Goal: Task Accomplishment & Management: Manage account settings

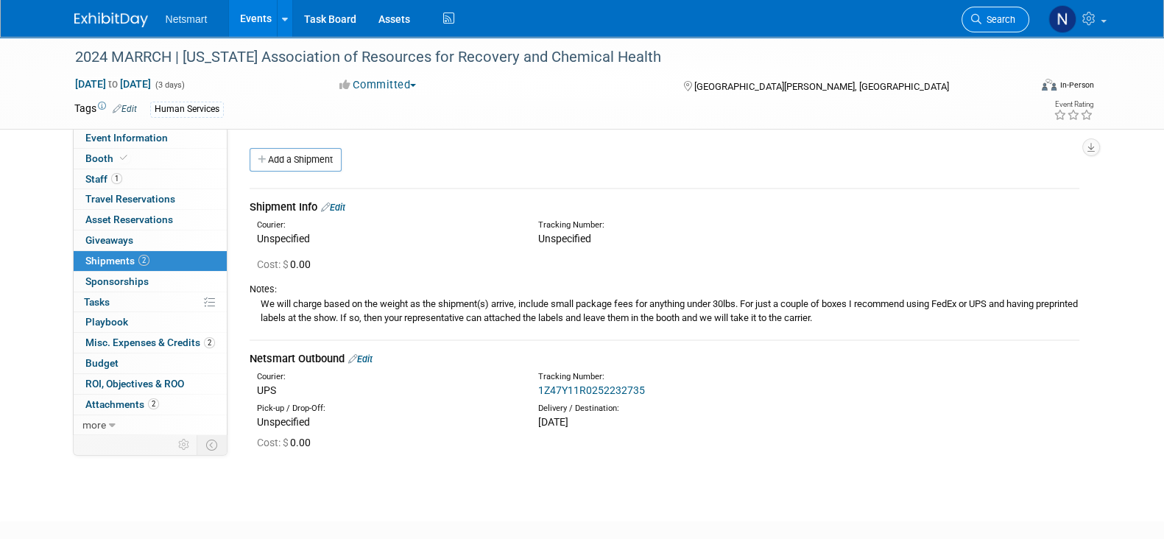
click at [991, 28] on link "Search" at bounding box center [996, 20] width 68 height 26
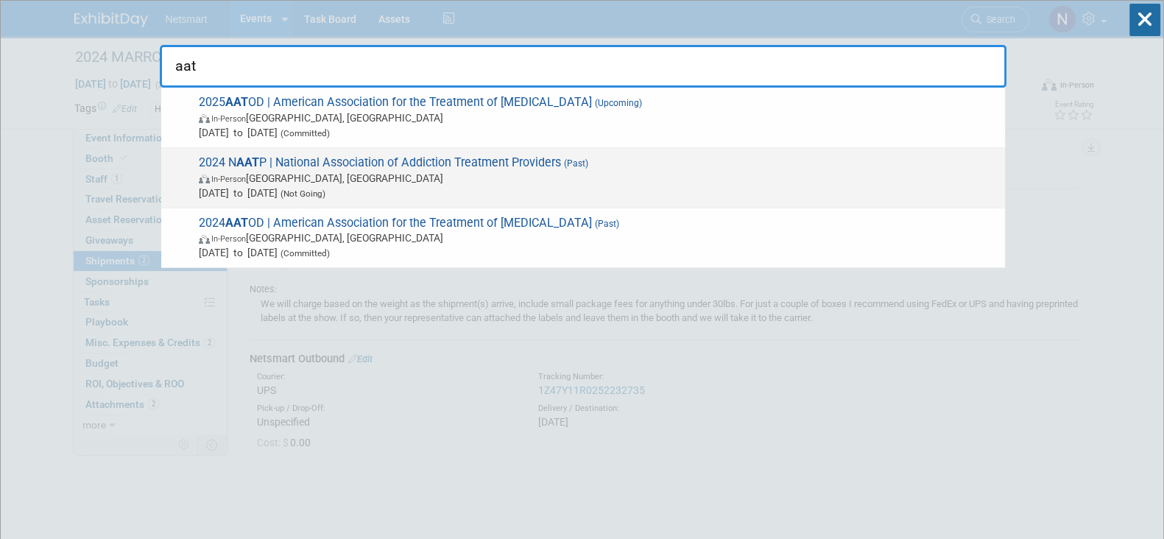
type input "aat"
click at [331, 169] on span "2024 N AAT P | National Association of Addiction Treatment Providers (Past) In-…" at bounding box center [596, 177] width 804 height 45
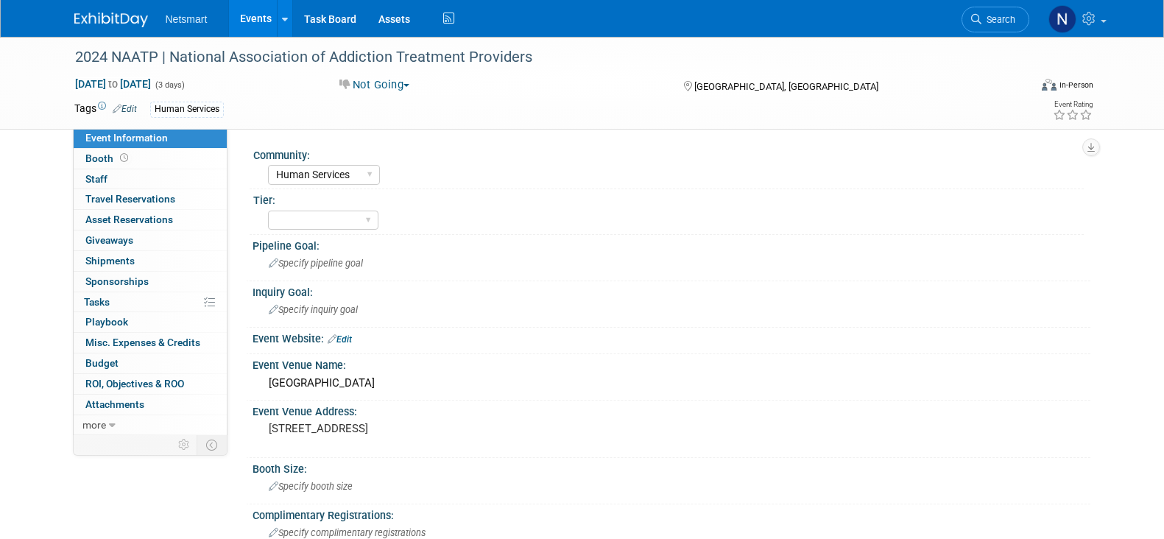
select select "Human Services"
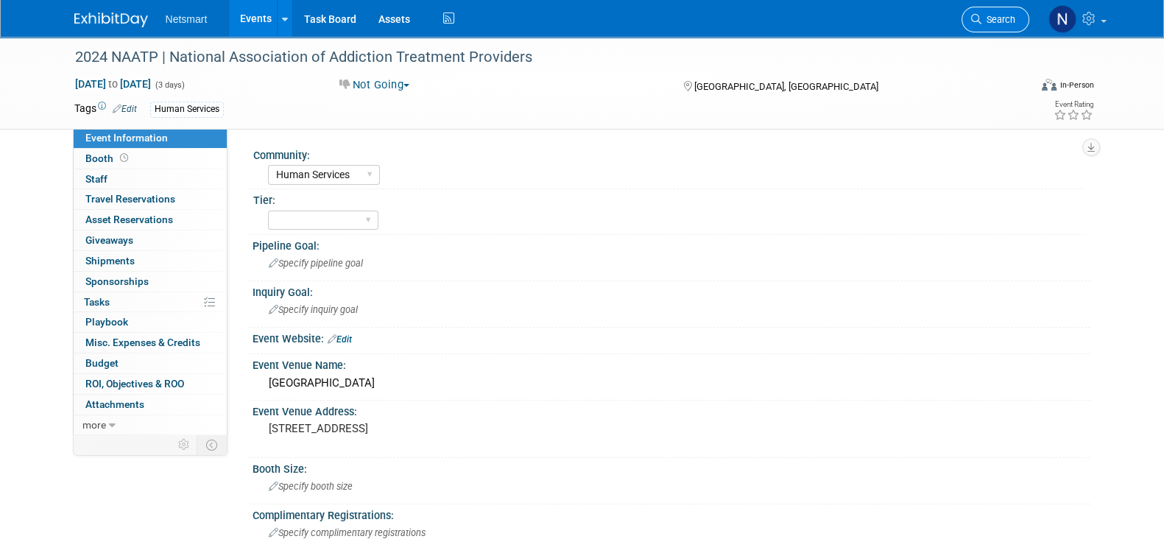
click at [994, 13] on link "Search" at bounding box center [996, 20] width 68 height 26
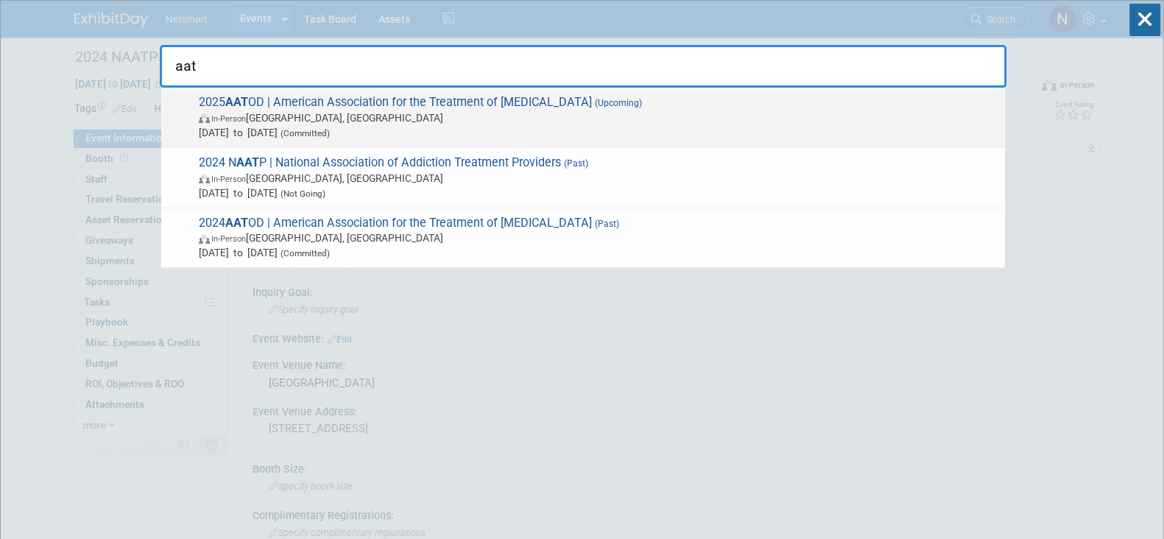
type input "aat"
click at [306, 122] on span "In-Person Philadelphia, PA" at bounding box center [598, 117] width 799 height 15
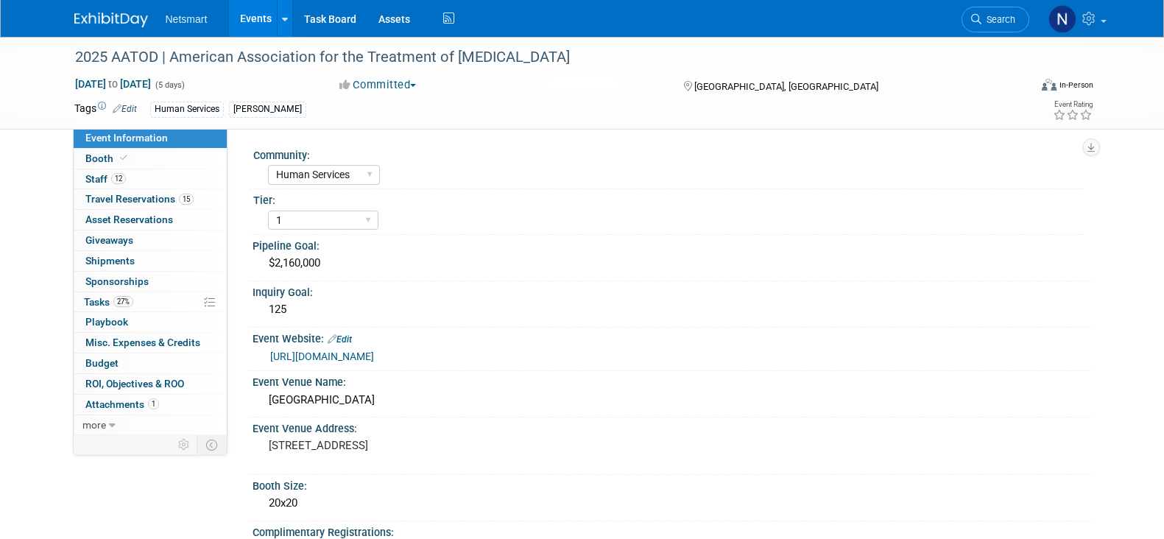
select select "Human Services"
select select "1"
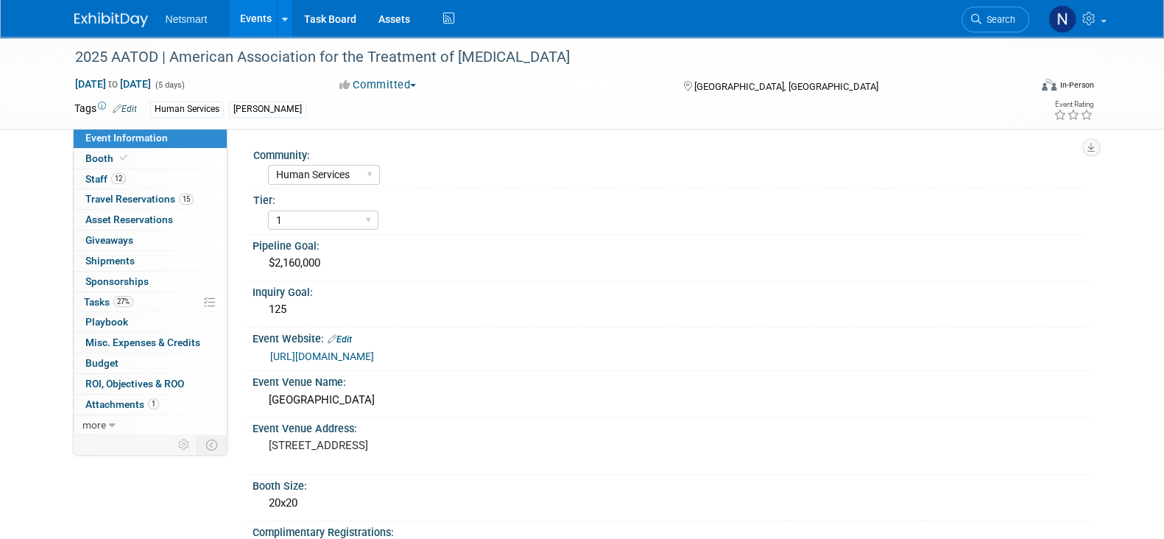
drag, startPoint x: 142, startPoint y: 346, endPoint x: 150, endPoint y: 342, distance: 8.2
click at [142, 346] on span "Misc. Expenses & Credits 0" at bounding box center [142, 343] width 115 height 12
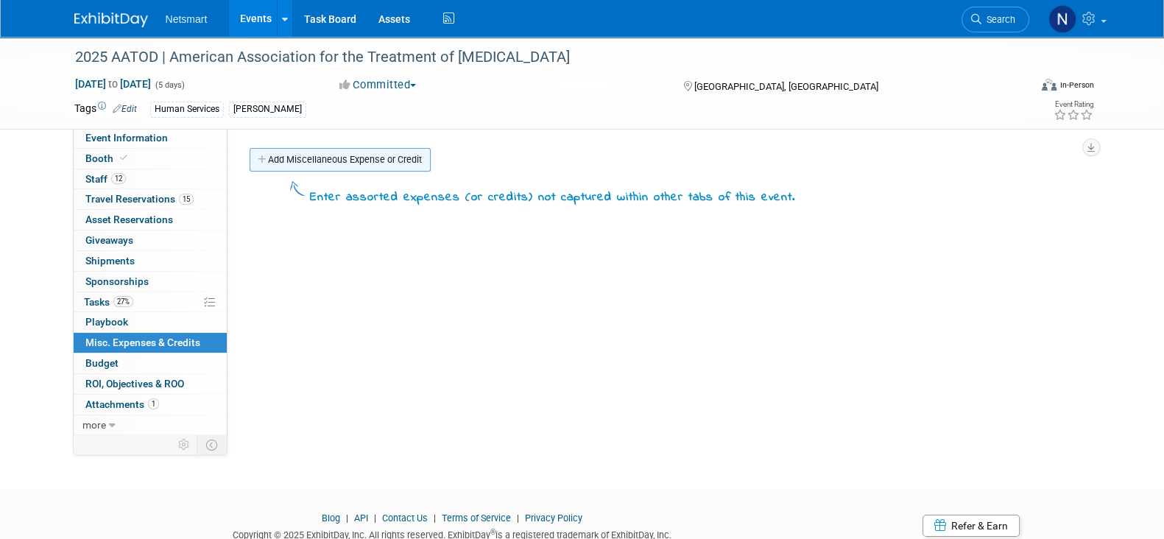
click at [312, 161] on link "Add Miscellaneous Expense or Credit" at bounding box center [340, 160] width 181 height 24
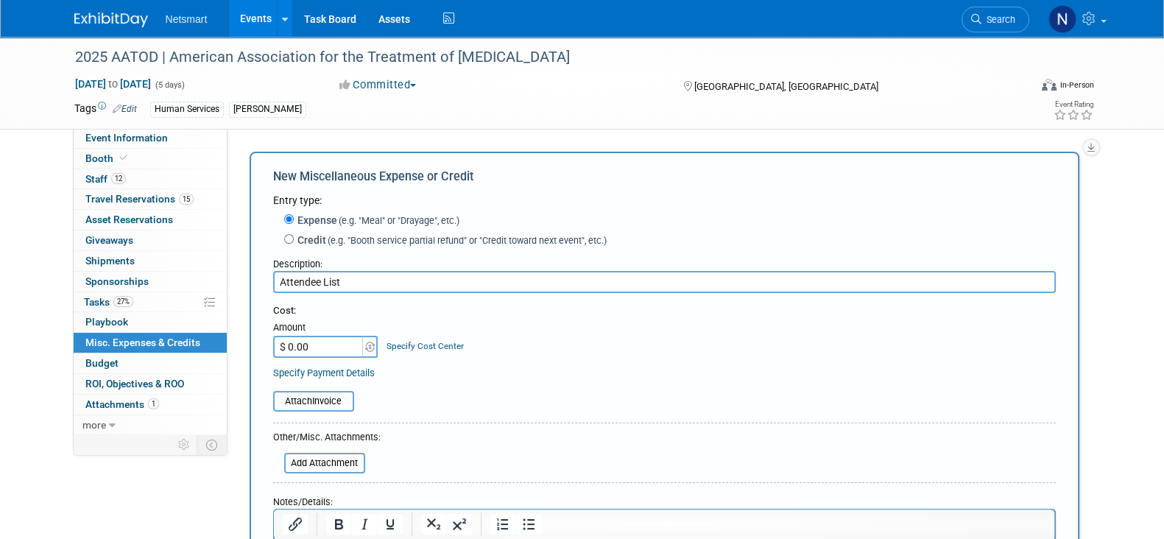
type input "Attendee List"
click at [327, 348] on input "$ 0.00" at bounding box center [319, 347] width 92 height 22
type input "$ 1,000.00"
click at [301, 403] on input "file" at bounding box center [265, 402] width 175 height 18
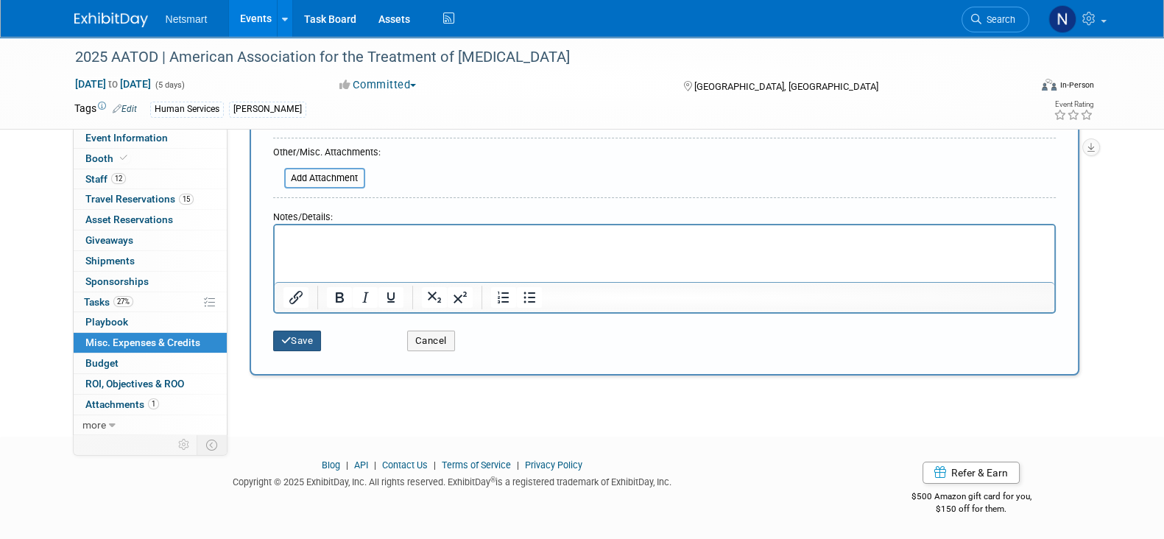
click at [315, 347] on button "Save" at bounding box center [297, 341] width 49 height 21
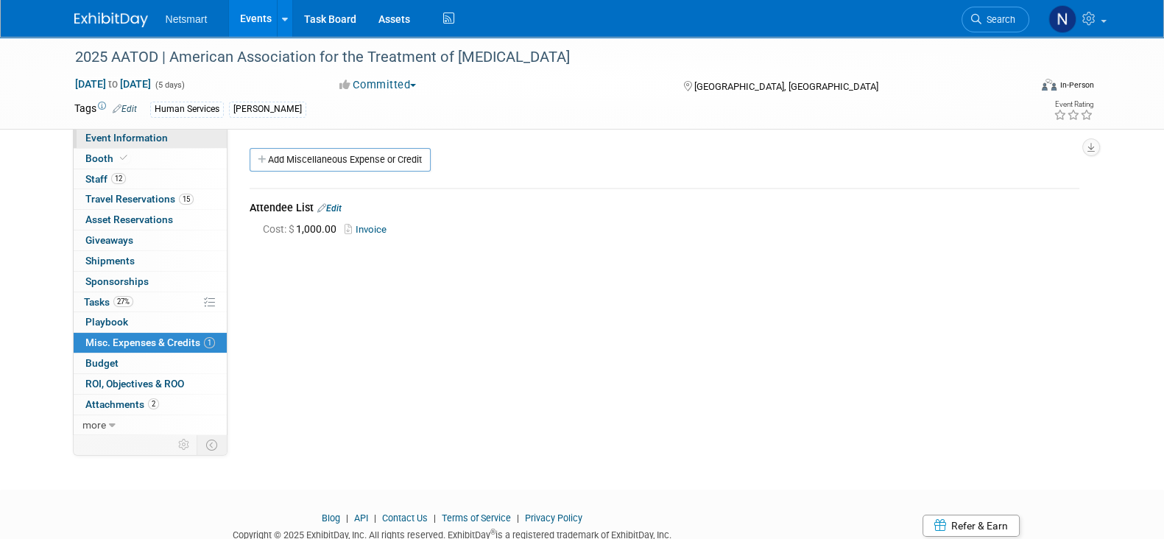
click at [137, 134] on span "Event Information" at bounding box center [126, 138] width 82 height 12
select select "Human Services"
select select "1"
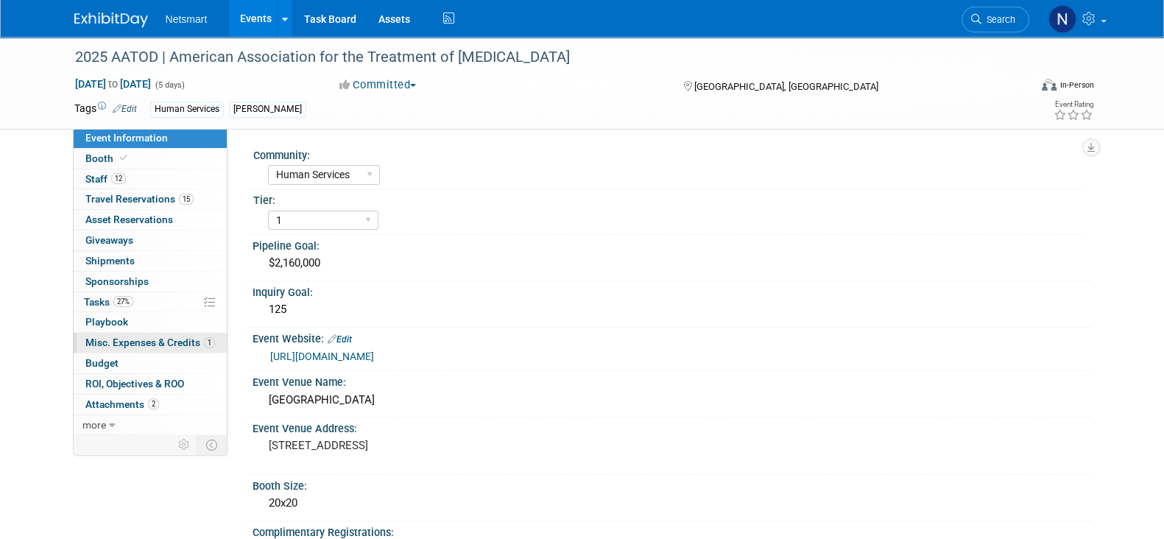
click at [142, 348] on link "1 Misc. Expenses & Credits 1" at bounding box center [150, 343] width 153 height 20
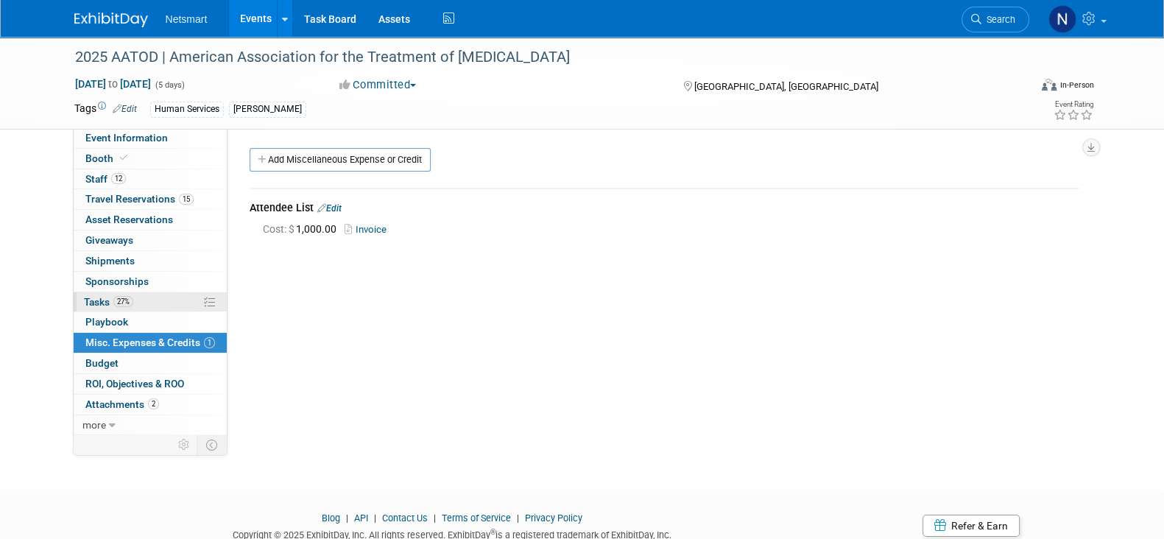
click at [136, 307] on link "27% Tasks 27%" at bounding box center [150, 302] width 153 height 20
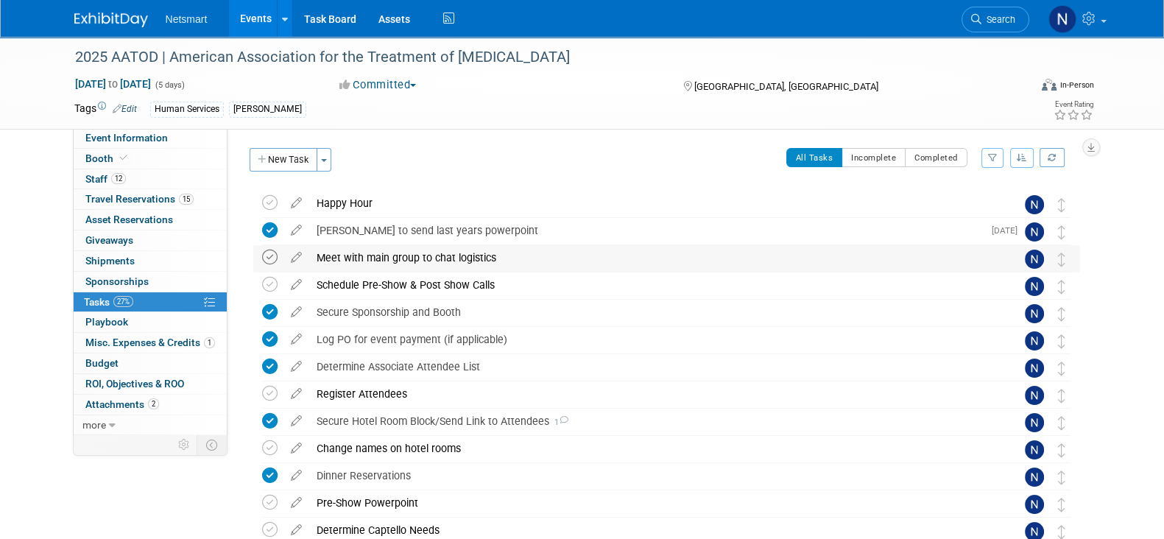
click at [273, 261] on icon at bounding box center [269, 257] width 15 height 15
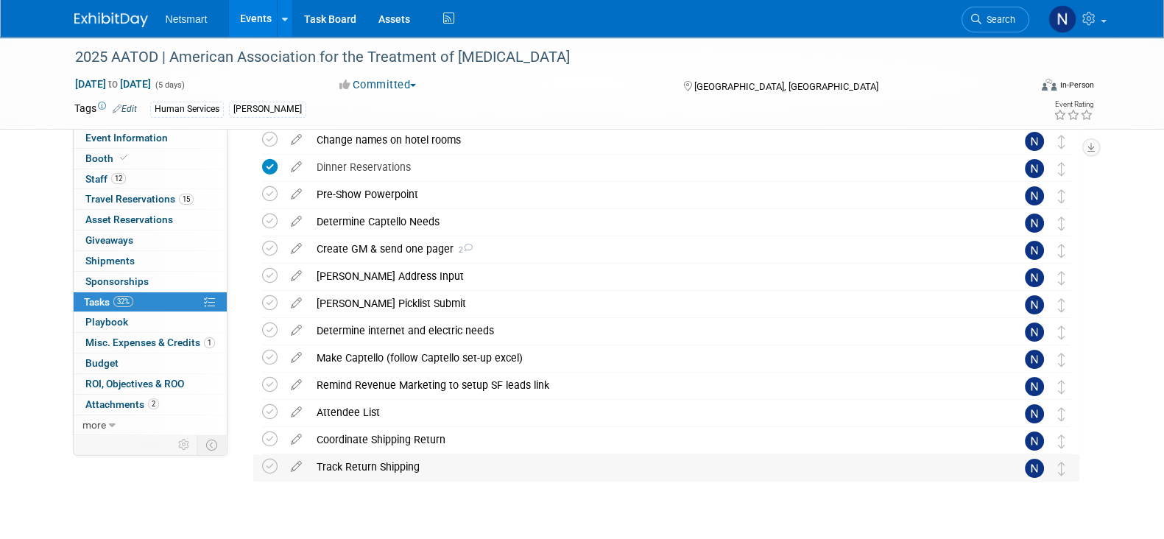
scroll to position [340, 0]
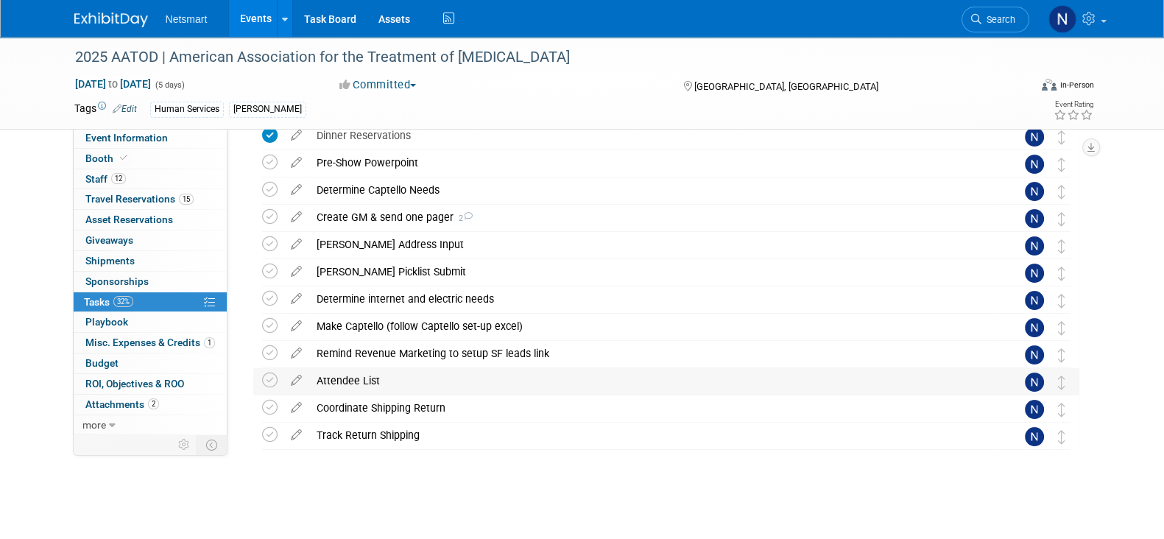
click at [339, 368] on div "Attendee List" at bounding box center [652, 380] width 686 height 25
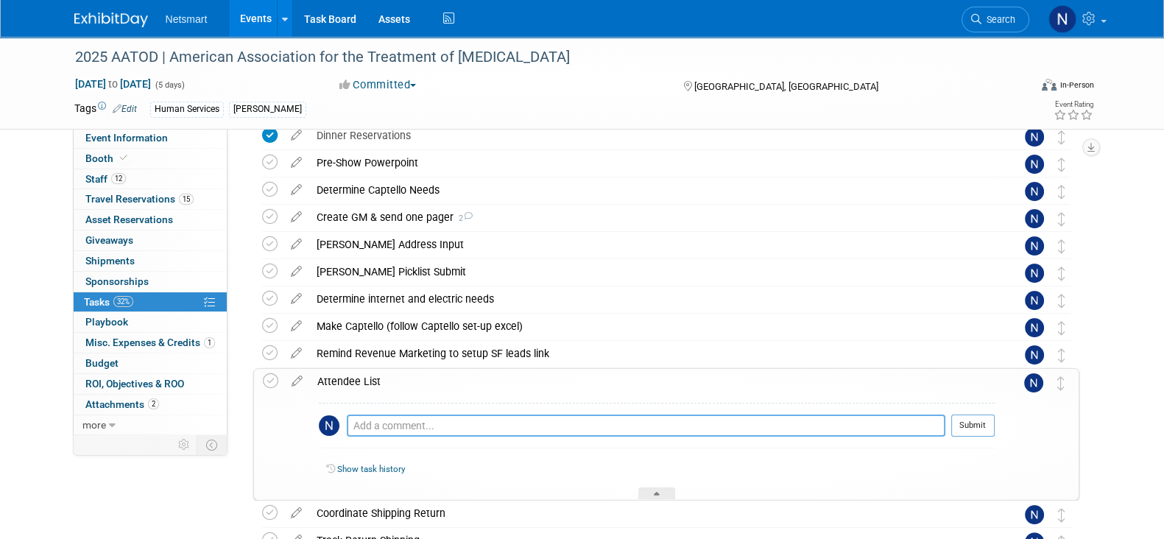
click at [373, 425] on textarea at bounding box center [646, 426] width 599 height 22
type textarea "purchased list. waiting for it to be sent"
click at [981, 424] on button "Submit" at bounding box center [973, 426] width 43 height 22
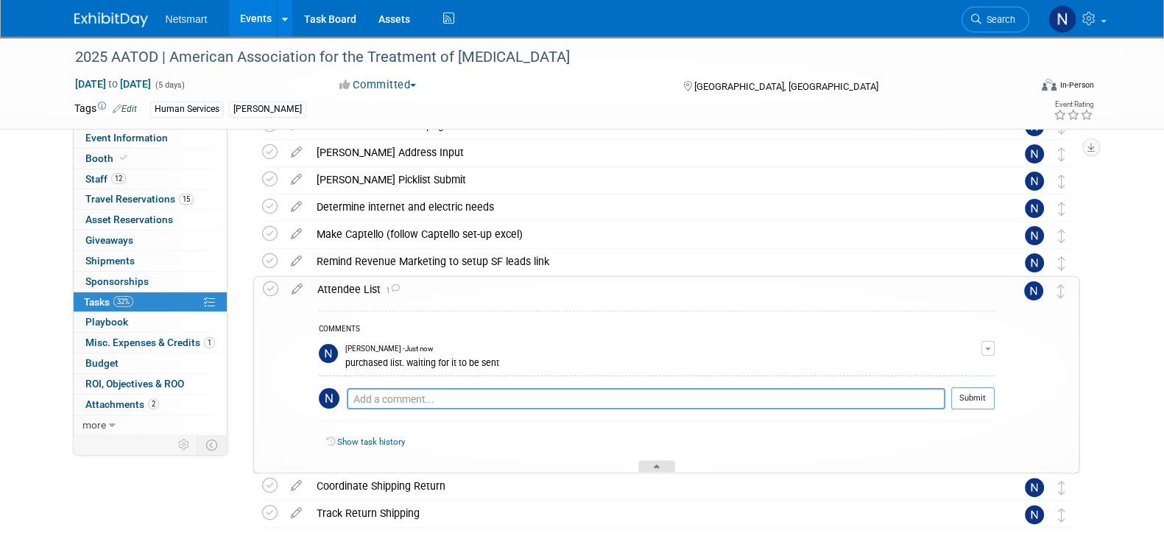
click at [652, 469] on div at bounding box center [657, 466] width 37 height 13
